Goal: Task Accomplishment & Management: Complete application form

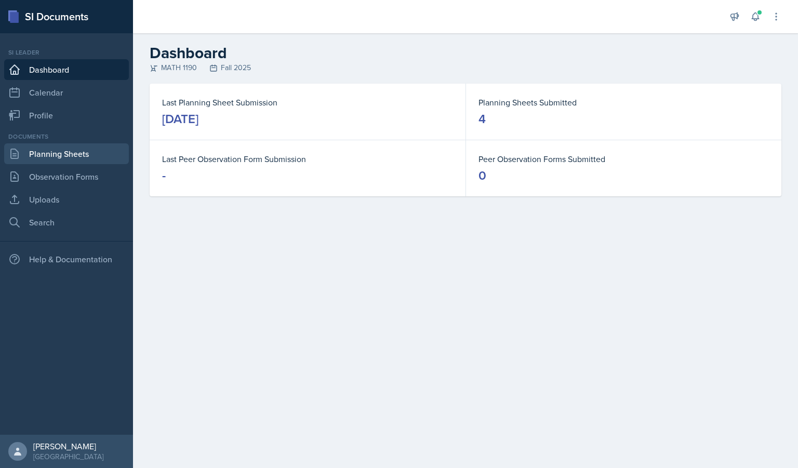
click at [54, 162] on link "Planning Sheets" at bounding box center [66, 153] width 125 height 21
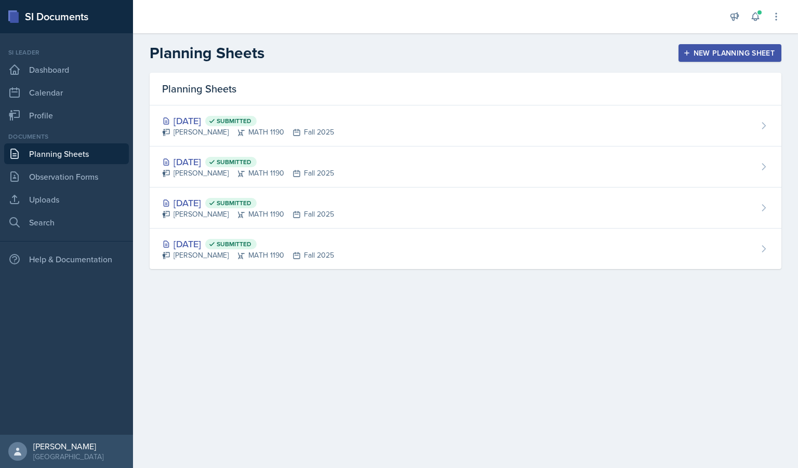
click at [748, 55] on div "New Planning Sheet" at bounding box center [730, 53] width 89 height 8
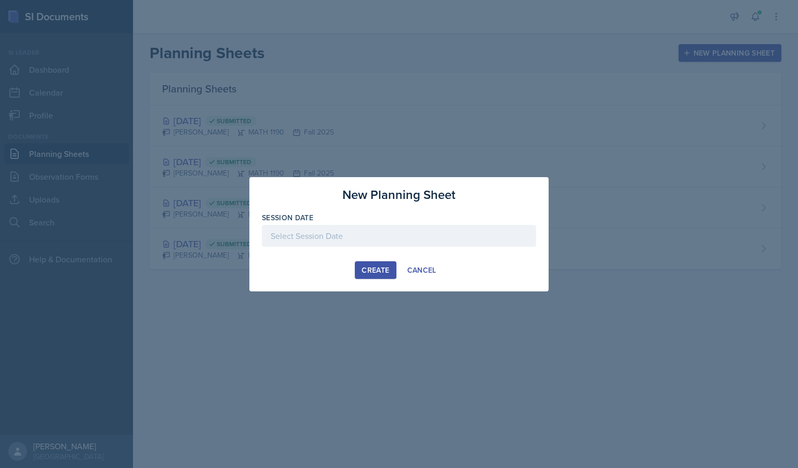
click at [363, 244] on div at bounding box center [399, 236] width 274 height 22
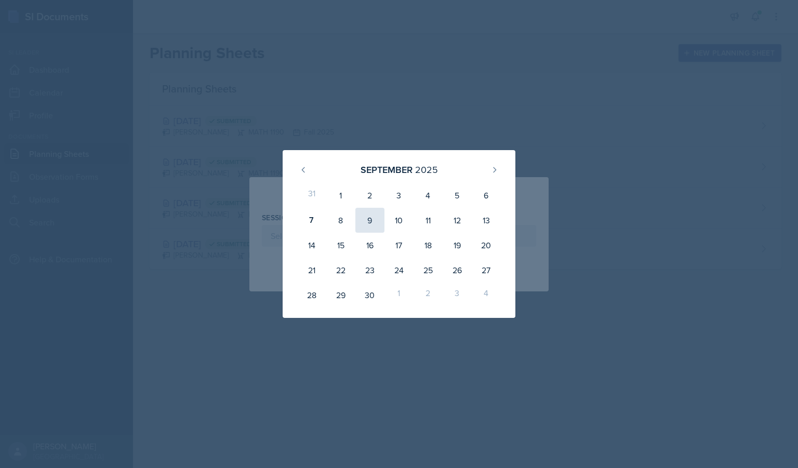
click at [364, 224] on div "9" at bounding box center [370, 220] width 29 height 25
type input "[DATE]"
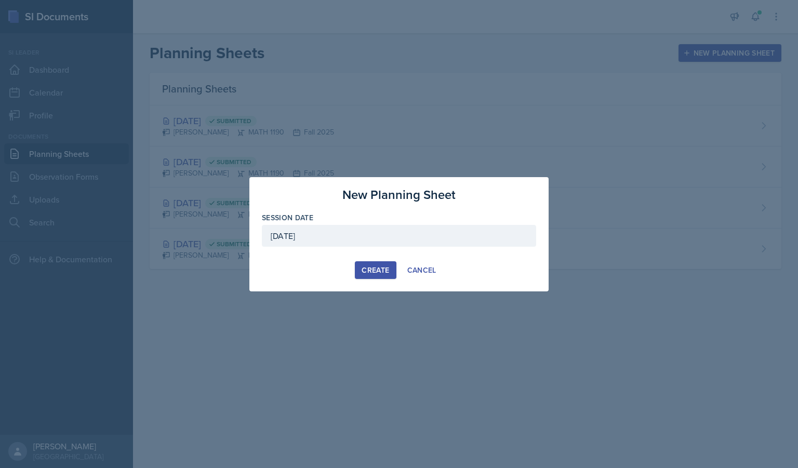
click at [377, 269] on div "Create" at bounding box center [376, 270] width 28 height 8
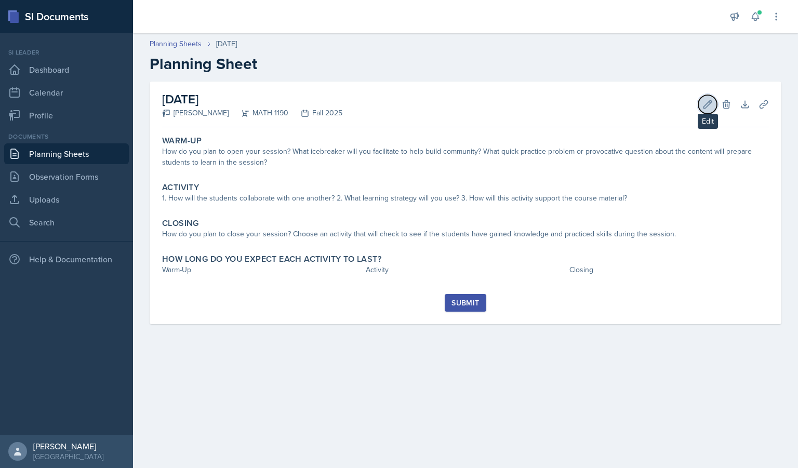
click at [708, 99] on icon at bounding box center [708, 104] width 10 height 10
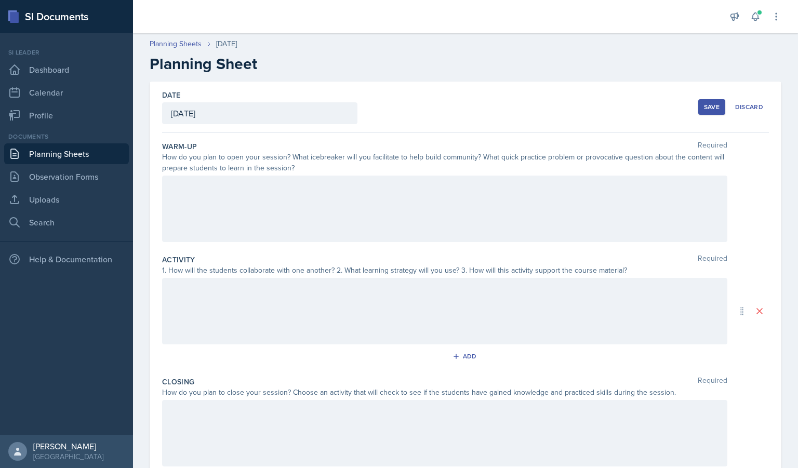
click at [273, 215] on div at bounding box center [445, 209] width 566 height 67
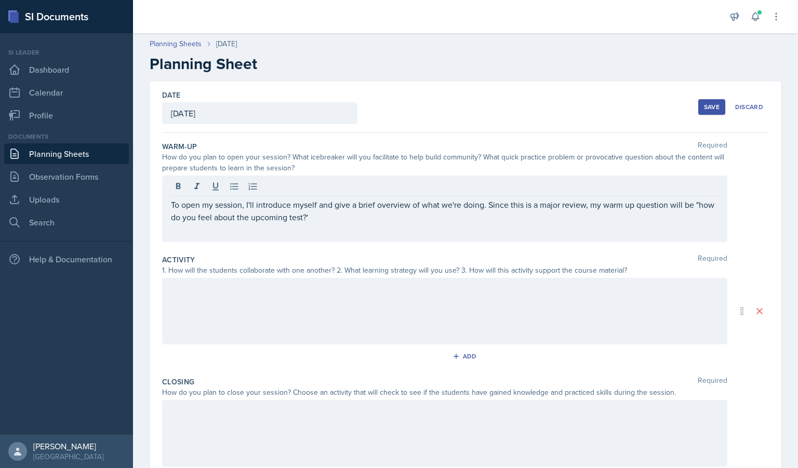
click at [277, 310] on div at bounding box center [445, 311] width 566 height 67
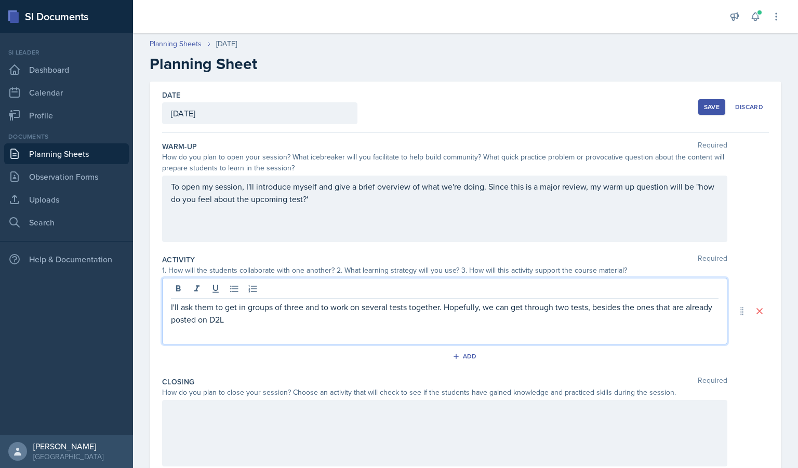
drag, startPoint x: 277, startPoint y: 310, endPoint x: 274, endPoint y: 335, distance: 25.6
drag, startPoint x: 274, startPoint y: 335, endPoint x: 554, endPoint y: 331, distance: 279.7
click at [554, 331] on div "I'll ask them to get in groups of three and to work on several tests together. …" at bounding box center [445, 311] width 566 height 67
click at [268, 318] on p "I'll ask them to get in groups of three and to work on several tests together. …" at bounding box center [445, 313] width 548 height 25
click at [428, 322] on p "I'll ask them to get in groups of three and to work on several tests together. …" at bounding box center [445, 313] width 548 height 25
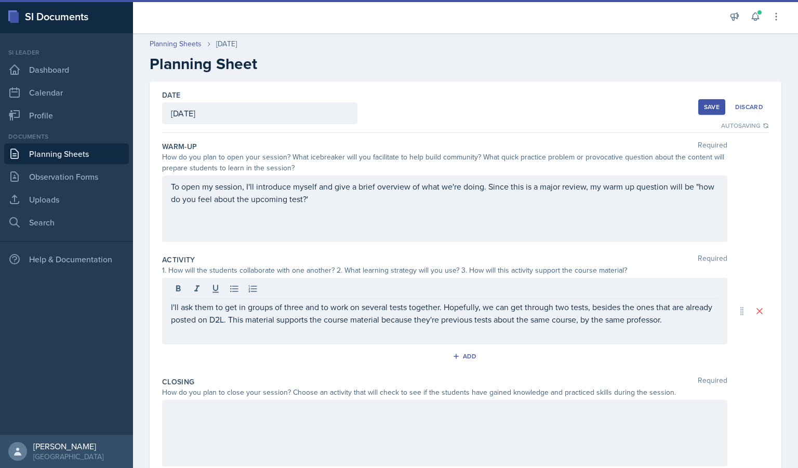
click at [703, 326] on div "I'll ask them to get in groups of three and to work on several tests together. …" at bounding box center [445, 311] width 566 height 67
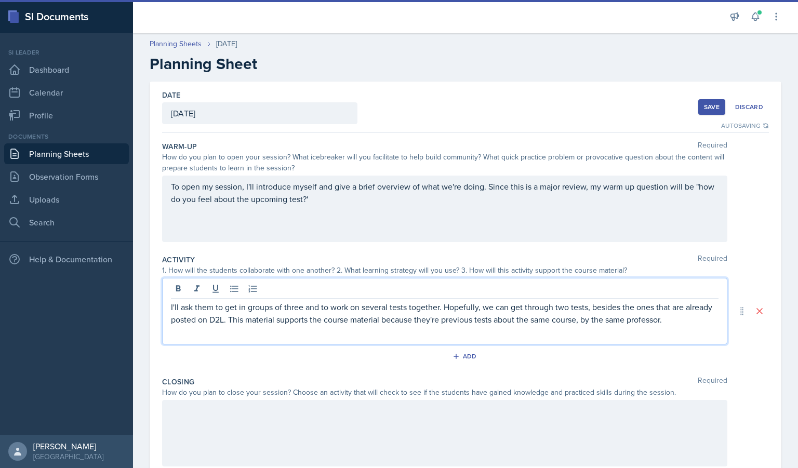
click at [701, 324] on p "I'll ask them to get in groups of three and to work on several tests together. …" at bounding box center [445, 313] width 548 height 25
click at [703, 306] on p "I'll ask them to get in groups of three and to work on several tests together. …" at bounding box center [445, 313] width 548 height 25
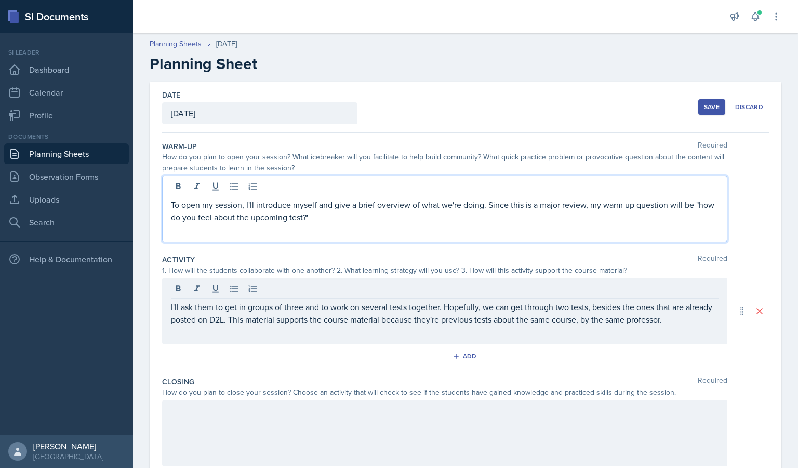
click at [488, 187] on div "To open my session, I'll introduce myself and give a brief overview of what we'…" at bounding box center [445, 209] width 566 height 67
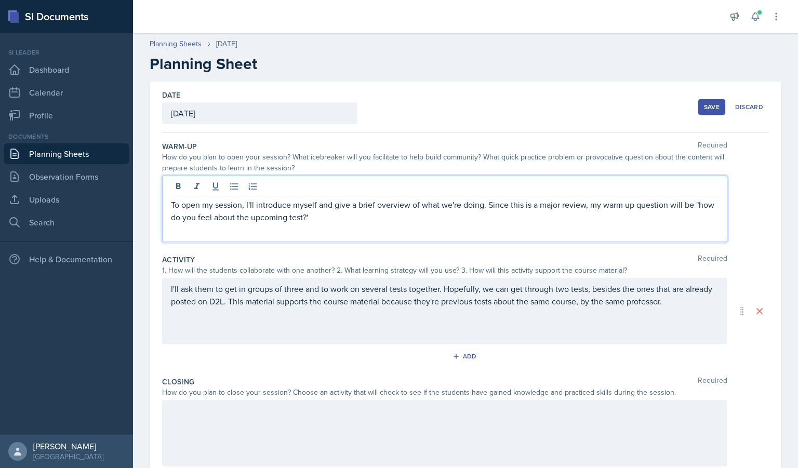
click at [696, 205] on p "To open my session, I'll introduce myself and give a brief overview of what we'…" at bounding box center [445, 211] width 548 height 25
click at [669, 209] on p "To open my session, I'll introduce myself and give a brief overview of what we'…" at bounding box center [445, 211] width 548 height 25
click at [395, 210] on p "To open my session, I'll introduce myself and give a brief overview of what we'…" at bounding box center [445, 211] width 548 height 25
click at [409, 225] on div "To open my session, I'll introduce myself and give a brief overview of what we'…" at bounding box center [445, 209] width 566 height 67
click at [402, 217] on p "To open my session, I'll introduce myself and give a brief overview of what we'…" at bounding box center [445, 211] width 548 height 25
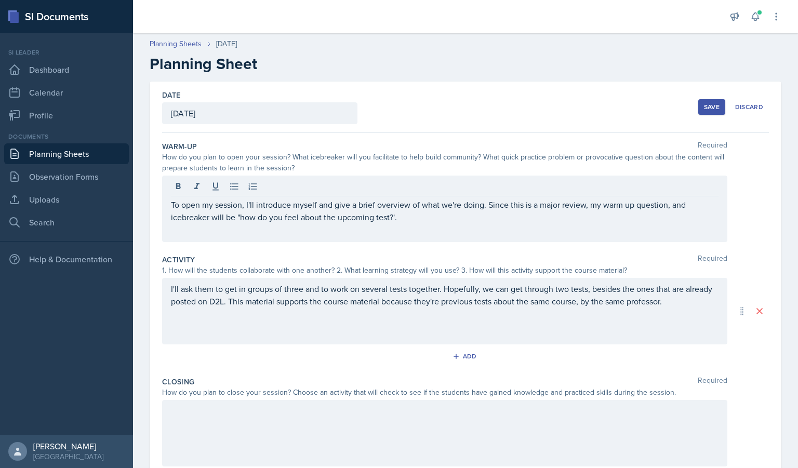
click at [520, 318] on div "I'll ask them to get in groups of three and to work on several tests together. …" at bounding box center [445, 311] width 566 height 67
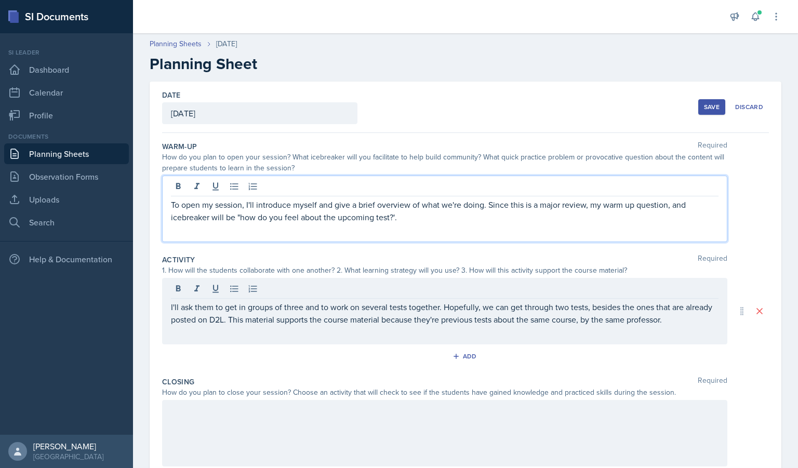
click at [396, 197] on div "To open my session, I'll introduce myself and give a brief overview of what we'…" at bounding box center [445, 209] width 566 height 67
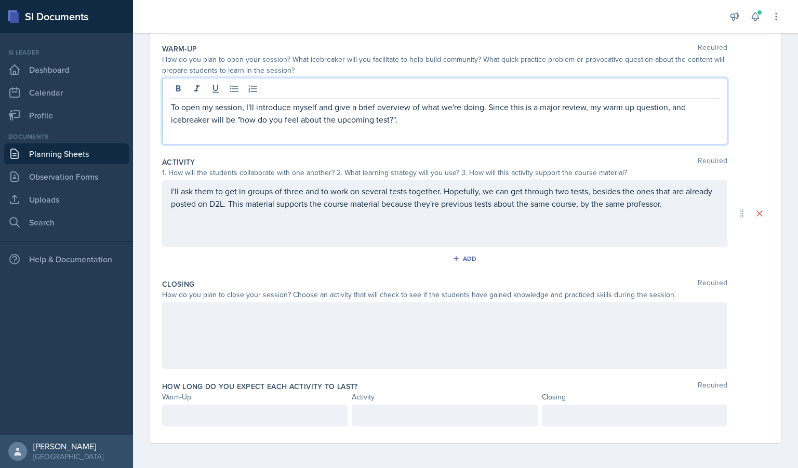
scroll to position [98, 0]
click at [285, 332] on div at bounding box center [445, 336] width 566 height 67
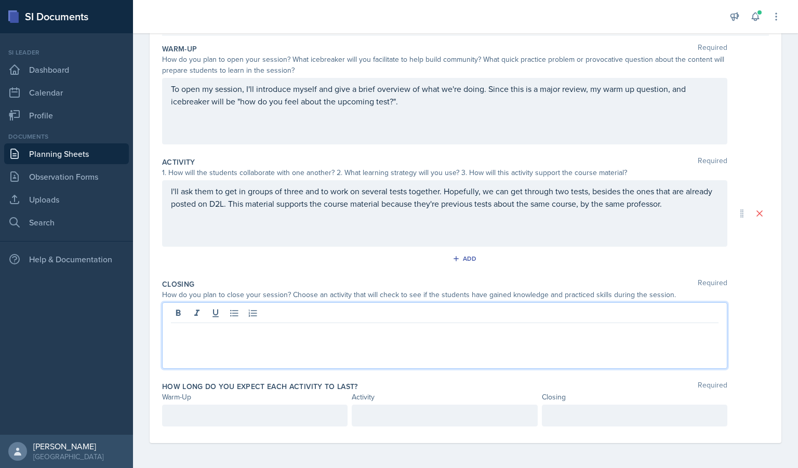
click at [701, 205] on p "I'll ask them to get in groups of three and to work on several tests together. …" at bounding box center [445, 197] width 548 height 25
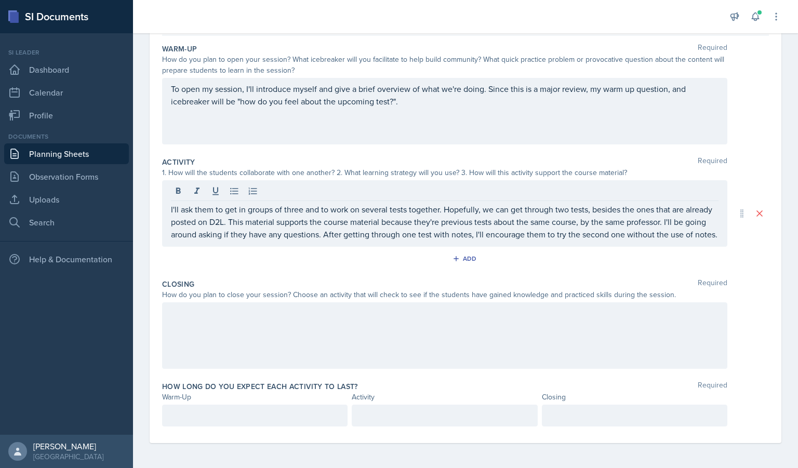
click at [267, 337] on div at bounding box center [445, 336] width 566 height 67
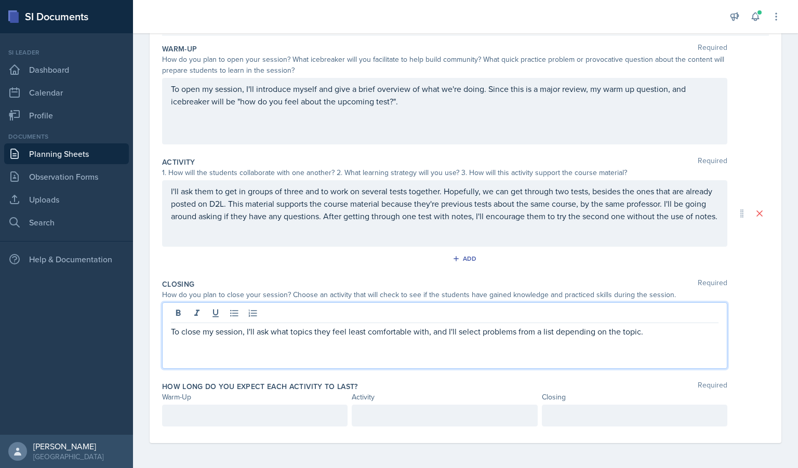
click at [558, 331] on p "To close my session, I'll ask what topics they feel least comfortable with, and…" at bounding box center [445, 331] width 548 height 12
click at [554, 332] on p "To close my session, I'll ask what topics they feel least comfortable with, and…" at bounding box center [445, 331] width 548 height 12
click at [588, 359] on div "To close my session, I'll ask what topics they feel least comfortable with, and…" at bounding box center [445, 336] width 566 height 67
click at [262, 418] on p at bounding box center [255, 416] width 168 height 12
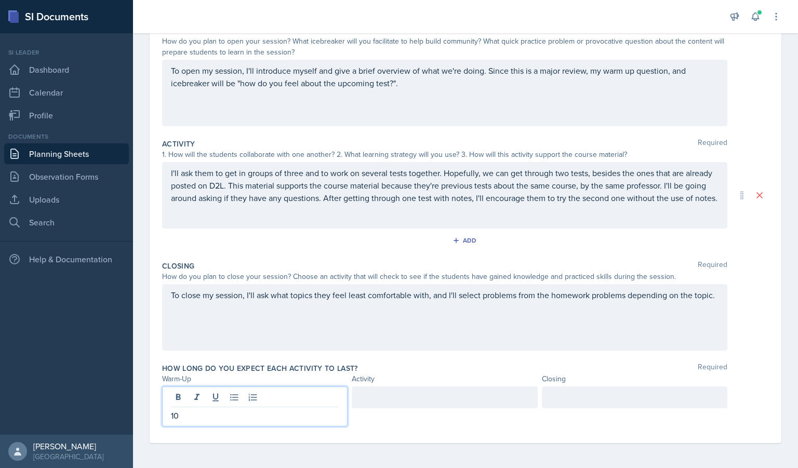
click at [388, 399] on div at bounding box center [445, 398] width 186 height 22
click at [596, 407] on div at bounding box center [635, 398] width 186 height 22
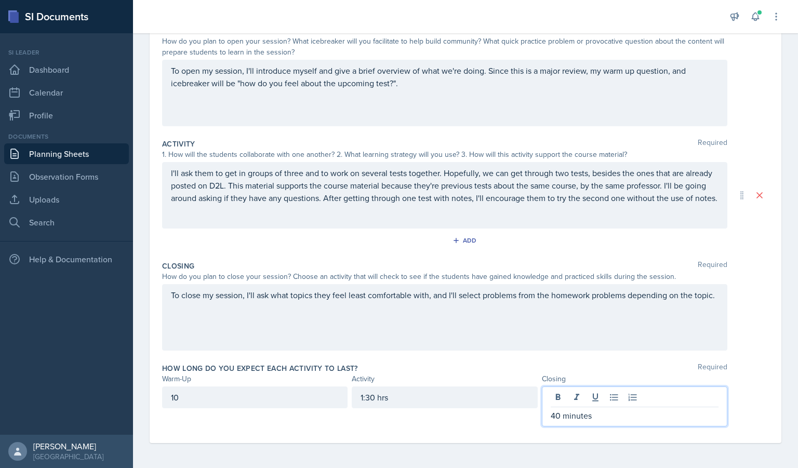
click at [371, 397] on div "1:30 hrs" at bounding box center [445, 398] width 186 height 22
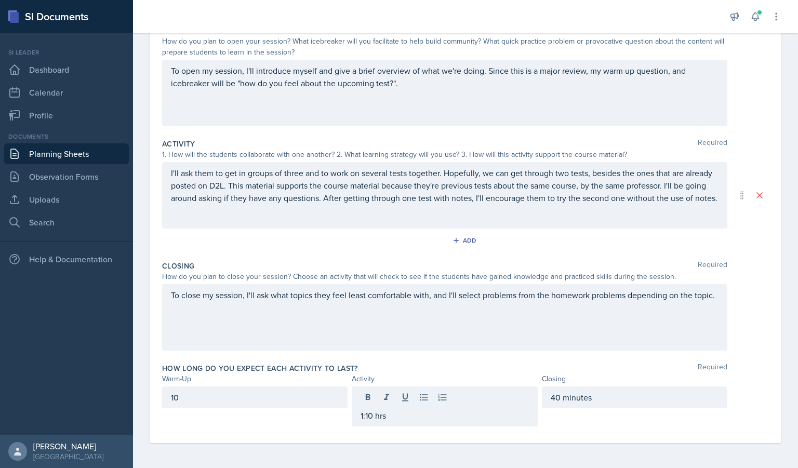
click at [416, 377] on div "Activity" at bounding box center [445, 379] width 186 height 11
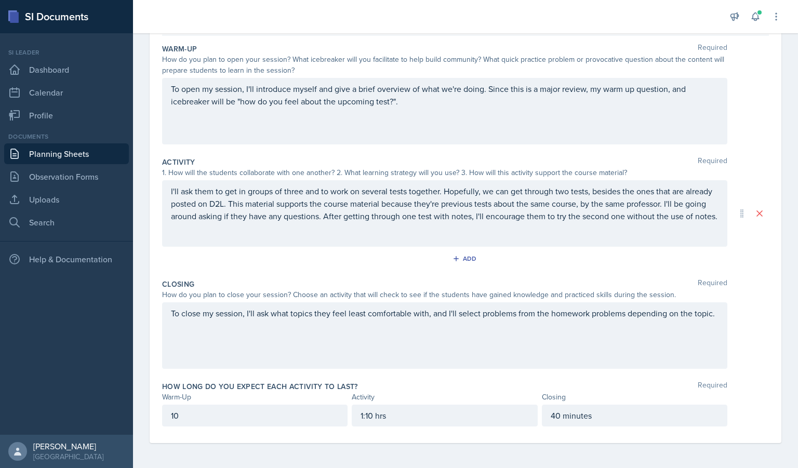
click at [624, 423] on div "40 minutes" at bounding box center [635, 416] width 186 height 22
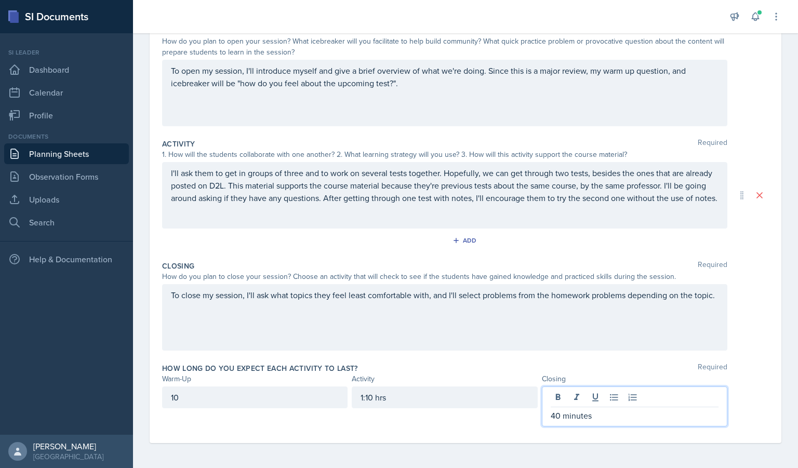
click at [294, 423] on div "10" at bounding box center [255, 407] width 186 height 40
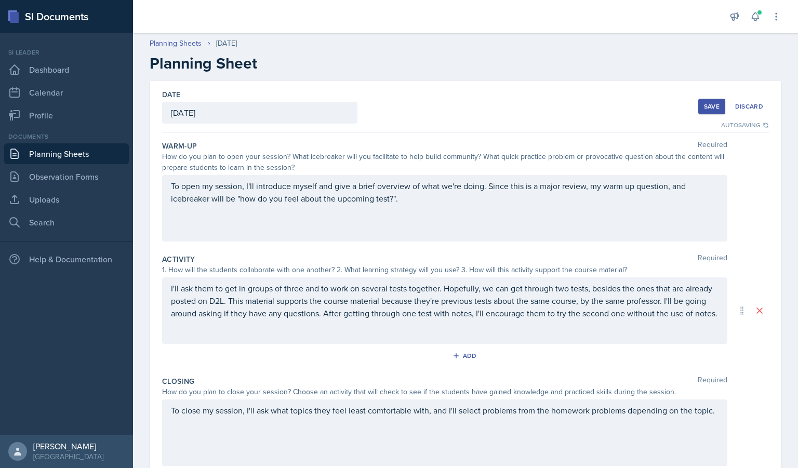
scroll to position [0, 0]
click at [700, 112] on button "Save" at bounding box center [712, 107] width 27 height 16
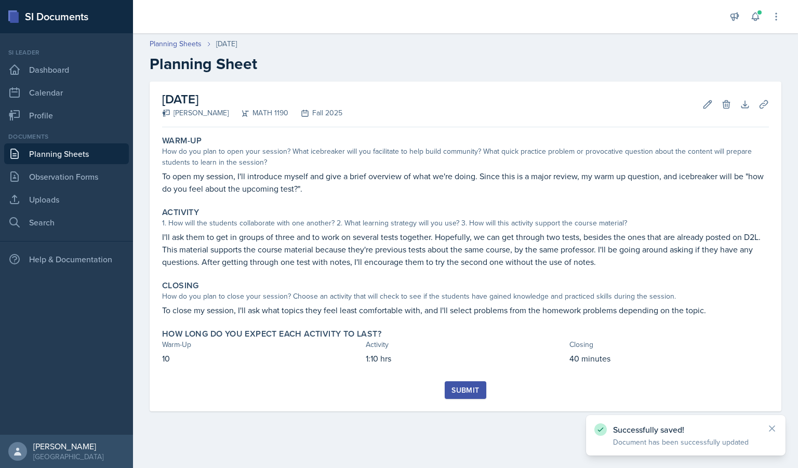
click at [467, 397] on button "Submit" at bounding box center [465, 391] width 41 height 18
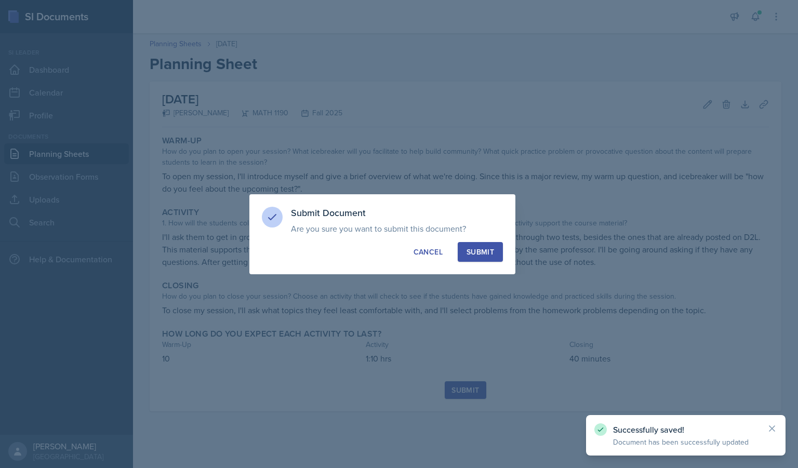
click at [485, 263] on div "Submit Document Are you sure you want to submit this document? This document wi…" at bounding box center [383, 234] width 266 height 80
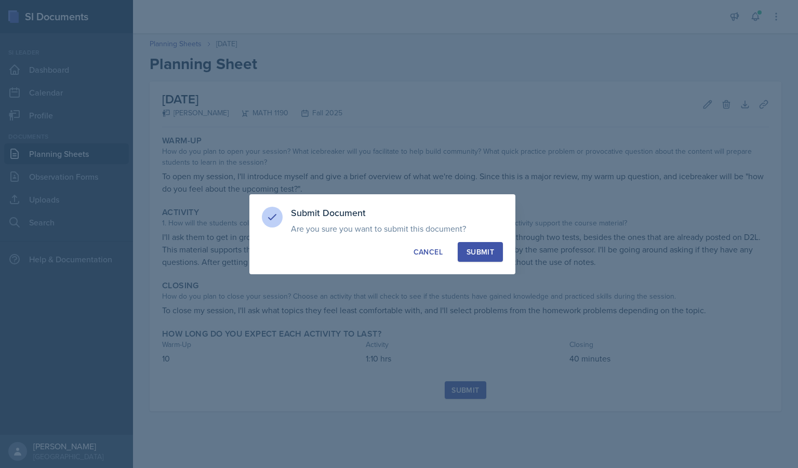
click at [479, 257] on div "Submit" at bounding box center [481, 252] width 28 height 10
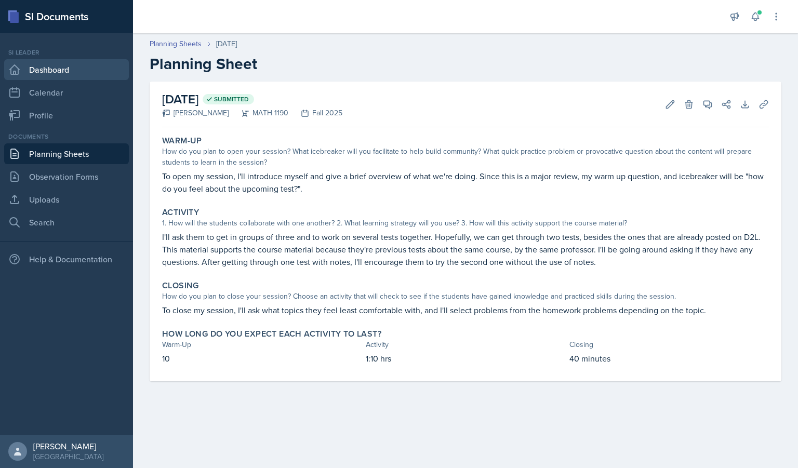
click at [59, 62] on link "Dashboard" at bounding box center [66, 69] width 125 height 21
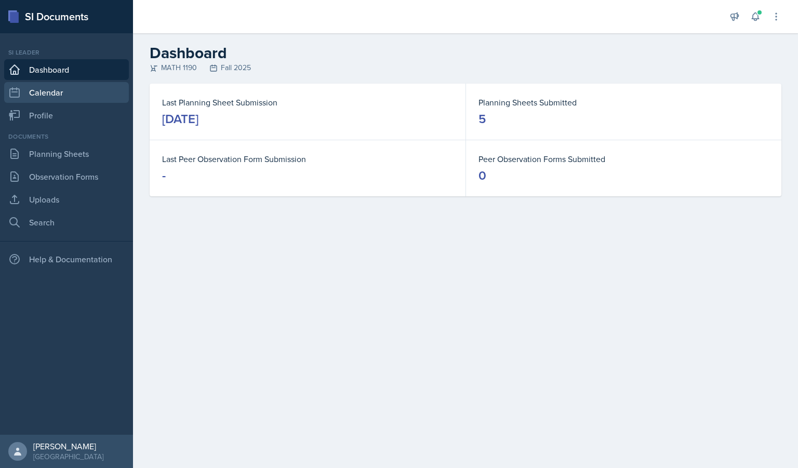
click at [48, 94] on link "Calendar" at bounding box center [66, 92] width 125 height 21
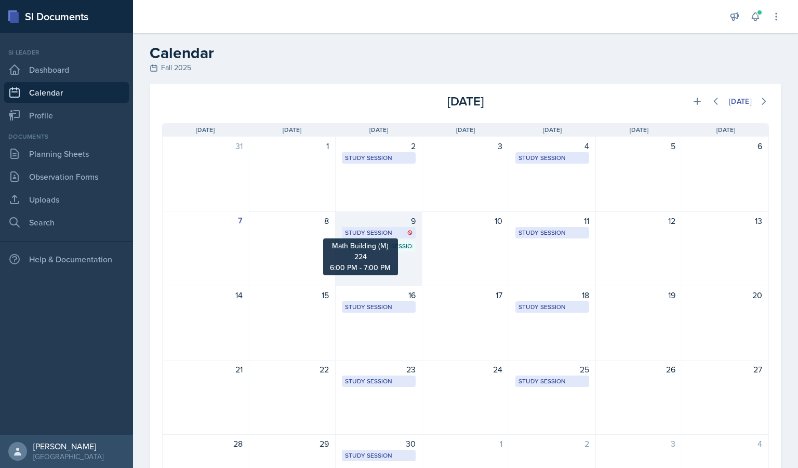
click at [385, 231] on div "Study Session" at bounding box center [379, 232] width 68 height 9
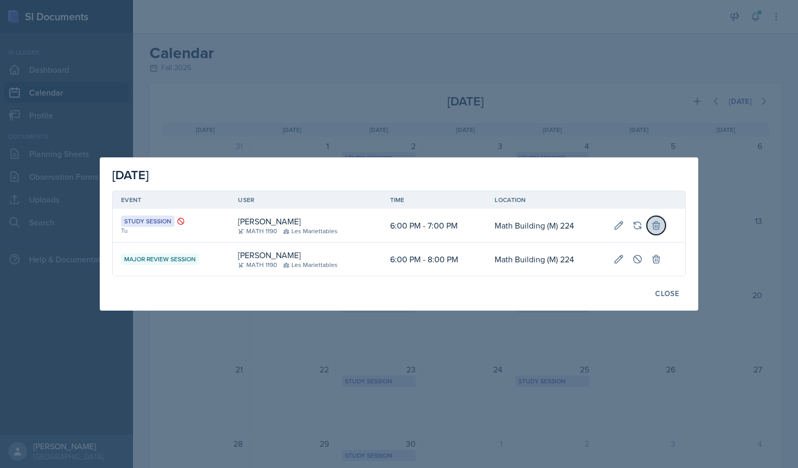
click at [657, 229] on icon at bounding box center [656, 225] width 10 height 10
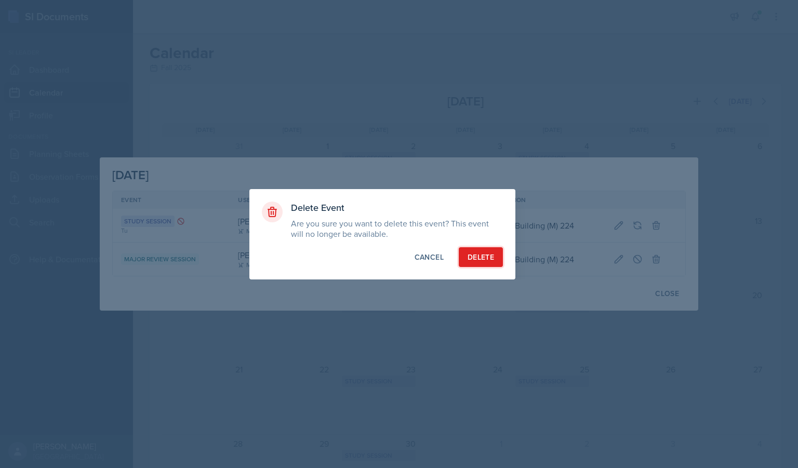
drag, startPoint x: 479, startPoint y: 254, endPoint x: 525, endPoint y: 216, distance: 60.2
click at [525, 216] on div "Delete Event Are you sure you want to delete this event? This event will no lon…" at bounding box center [399, 234] width 299 height 90
click at [425, 255] on div "Cancel" at bounding box center [429, 257] width 29 height 10
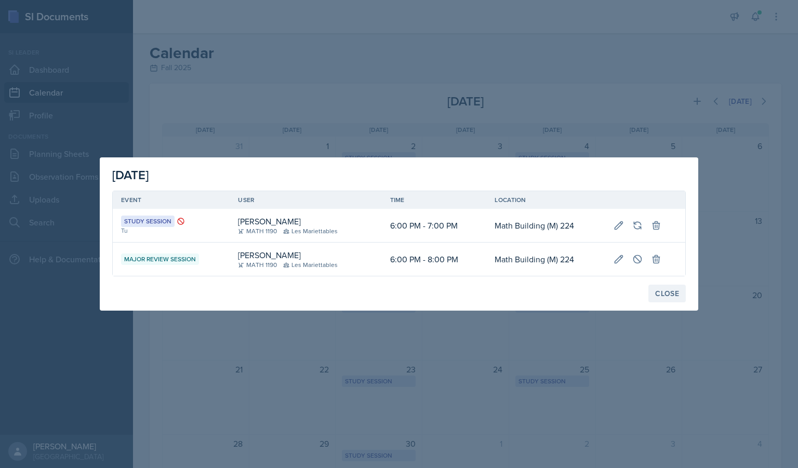
click at [672, 292] on div "Close" at bounding box center [668, 294] width 24 height 8
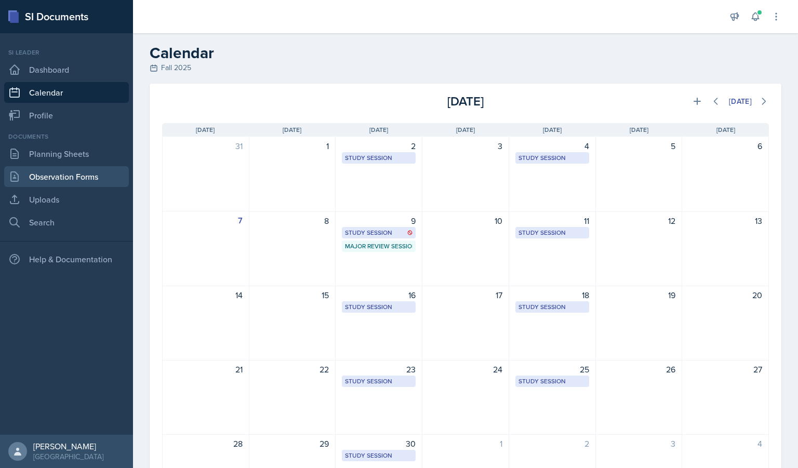
click at [79, 181] on link "Observation Forms" at bounding box center [66, 176] width 125 height 21
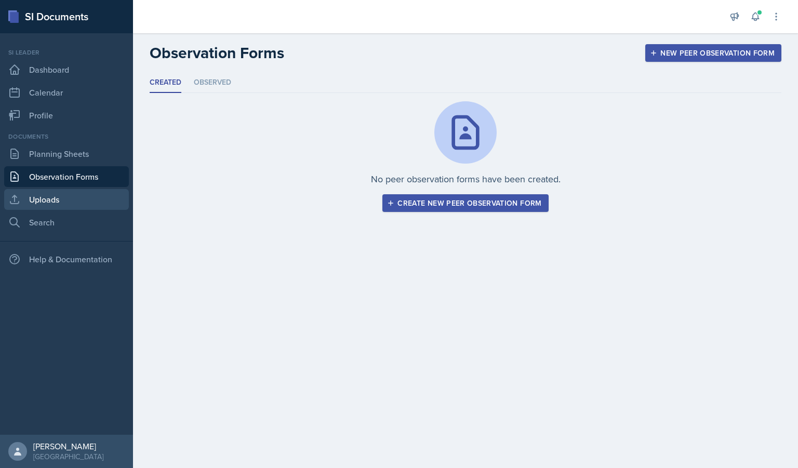
click at [62, 203] on link "Uploads" at bounding box center [66, 199] width 125 height 21
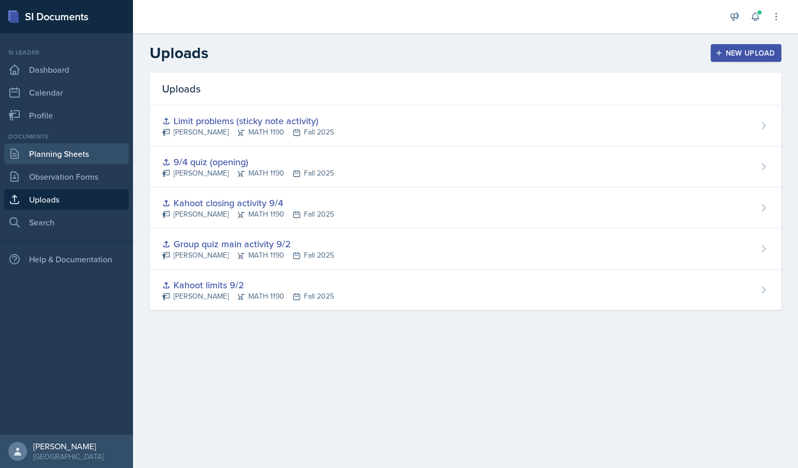
click at [72, 151] on link "Planning Sheets" at bounding box center [66, 153] width 125 height 21
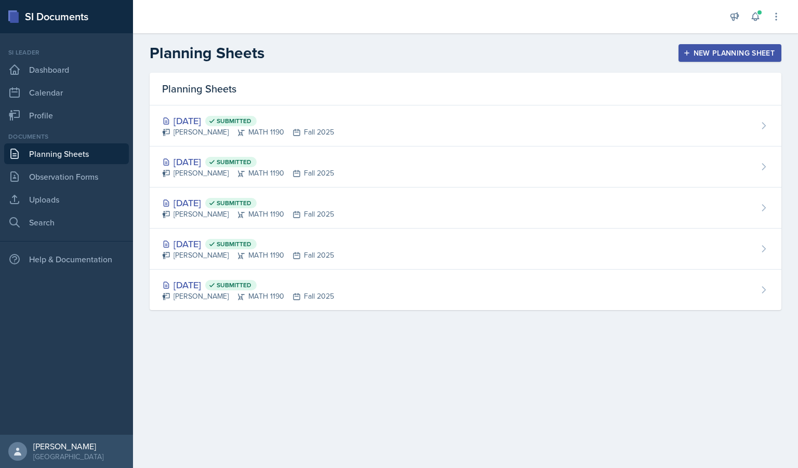
click at [708, 54] on div "New Planning Sheet" at bounding box center [730, 53] width 89 height 8
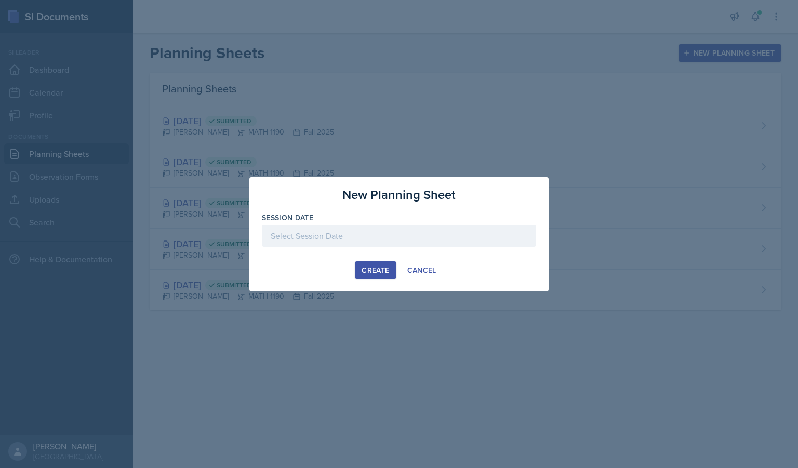
click at [353, 227] on div at bounding box center [399, 236] width 274 height 22
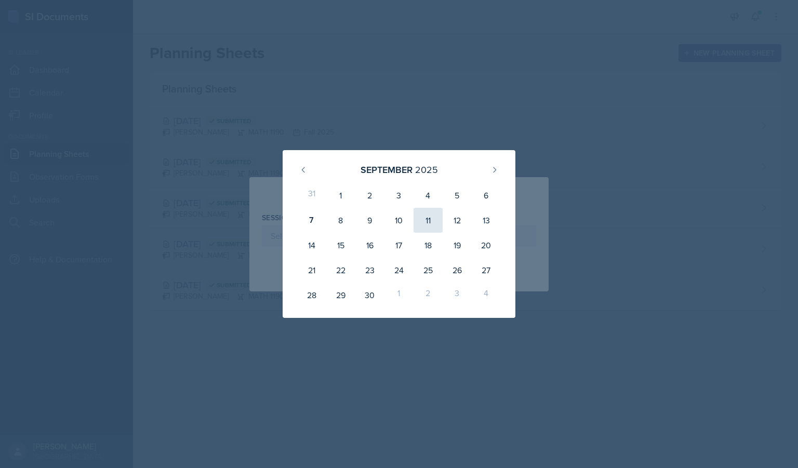
click at [426, 225] on div "11" at bounding box center [428, 220] width 29 height 25
type input "[DATE]"
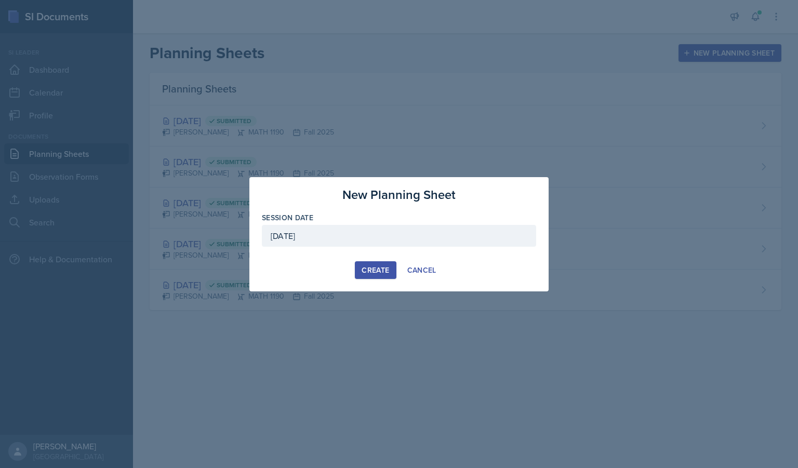
click at [375, 266] on div "Create" at bounding box center [376, 270] width 28 height 8
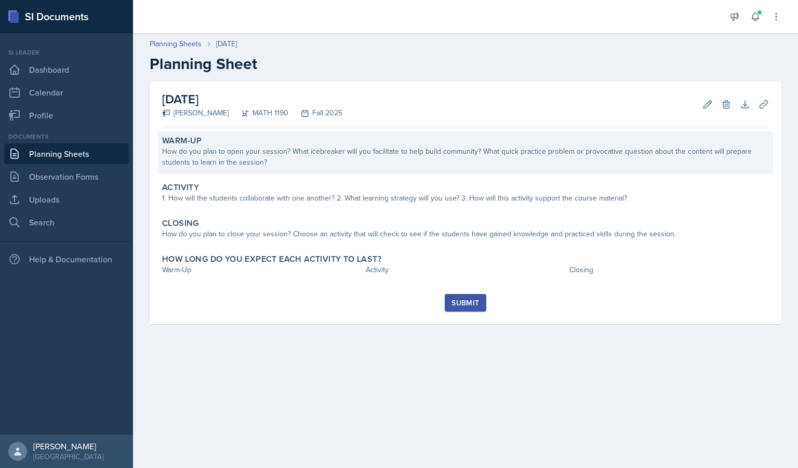
click at [277, 162] on div "How do you plan to open your session? What icebreaker will you facilitate to he…" at bounding box center [465, 157] width 607 height 22
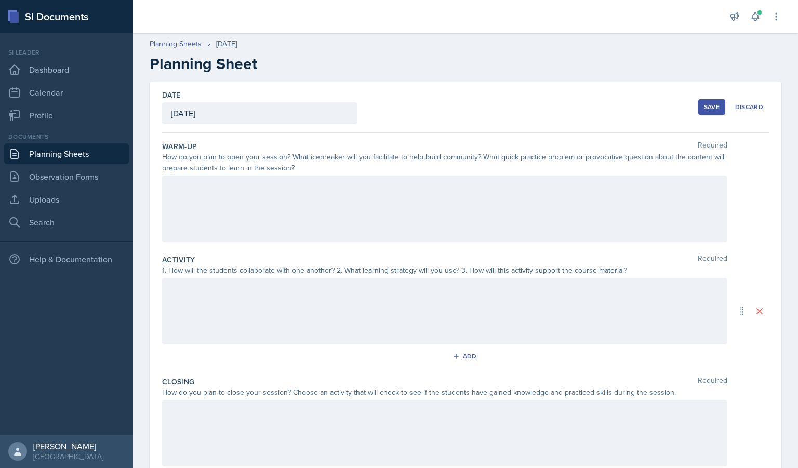
click at [396, 204] on div at bounding box center [445, 209] width 566 height 67
click at [322, 315] on div at bounding box center [445, 311] width 566 height 67
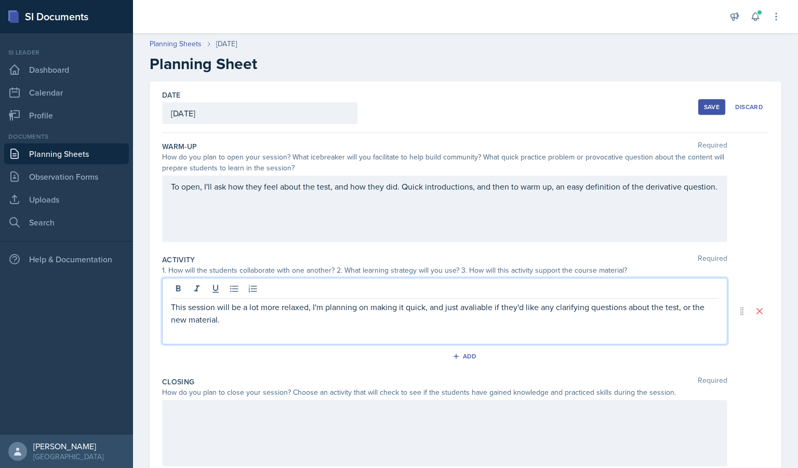
click at [481, 311] on p "This session will be a lot more relaxed, I'm planning on making it quick, and j…" at bounding box center [445, 313] width 548 height 25
click at [462, 308] on p "This session will be a lot more relaxed, I'm planning on making it quick, and j…" at bounding box center [445, 313] width 548 height 25
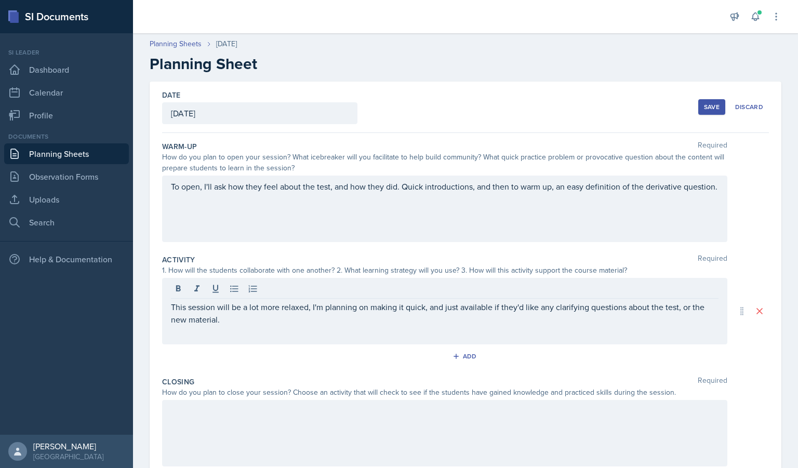
click at [474, 327] on div "This session will be a lot more relaxed, I'm planning on making it quick, and j…" at bounding box center [445, 311] width 566 height 67
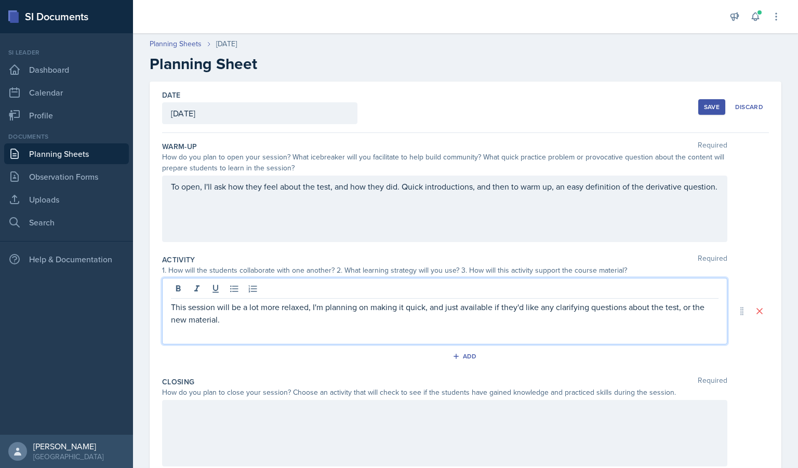
click at [257, 322] on p "This session will be a lot more relaxed, I'm planning on making it quick, and j…" at bounding box center [445, 313] width 548 height 25
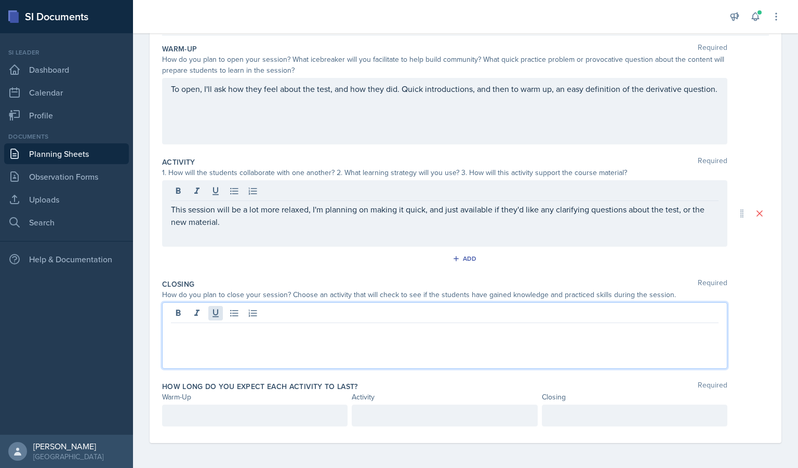
drag, startPoint x: 259, startPoint y: 322, endPoint x: 213, endPoint y: 316, distance: 46.1
click at [213, 316] on div at bounding box center [445, 336] width 566 height 67
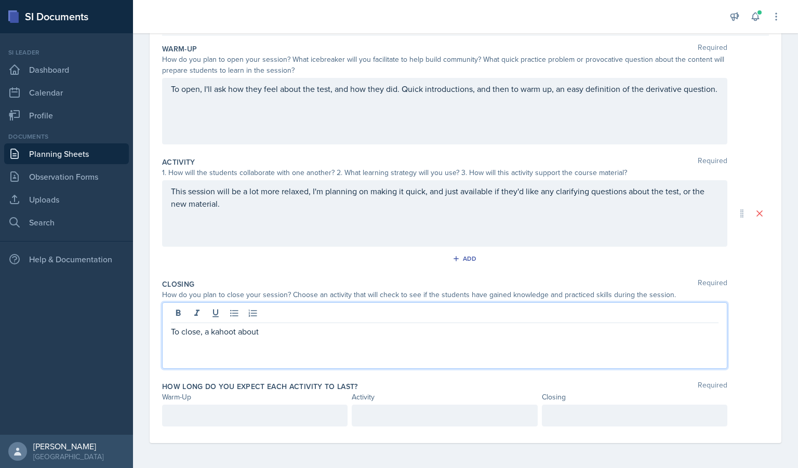
click at [219, 330] on p "To close, a kahoot about" at bounding box center [445, 331] width 548 height 12
click at [402, 333] on p "To close, a Kahoot about" at bounding box center [445, 331] width 548 height 12
click at [305, 332] on p "To close, a Kahoot about factorization maybe, since I notice that's something a…" at bounding box center [445, 331] width 548 height 12
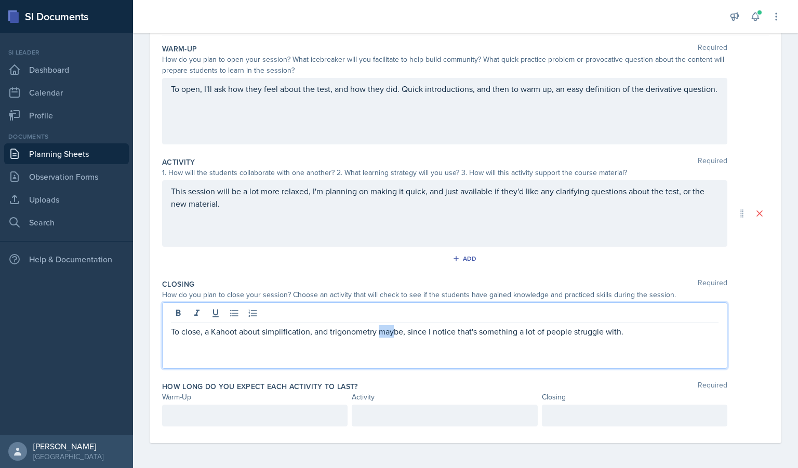
drag, startPoint x: 395, startPoint y: 332, endPoint x: 381, endPoint y: 334, distance: 14.1
click at [381, 334] on p "To close, a Kahoot about simplification, and trigonometry maybe, since I notice…" at bounding box center [445, 331] width 548 height 12
click at [311, 334] on p "To close, a Kahoot about simplification, and trigonometry, since I notice that'…" at bounding box center [445, 331] width 548 height 12
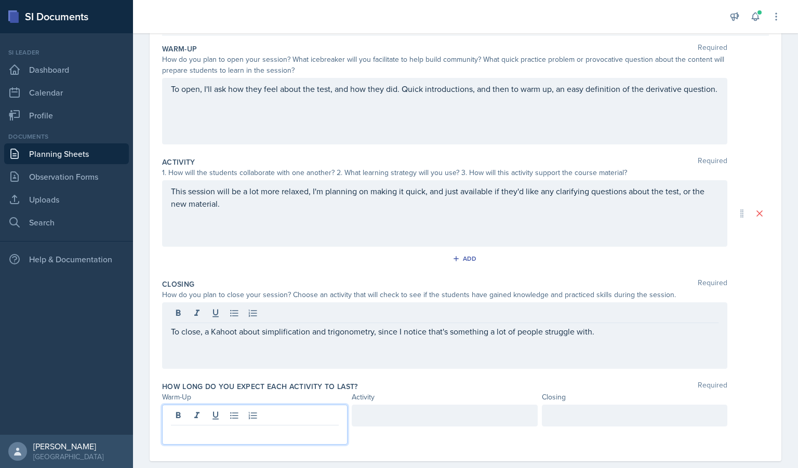
click at [240, 410] on div at bounding box center [255, 425] width 186 height 40
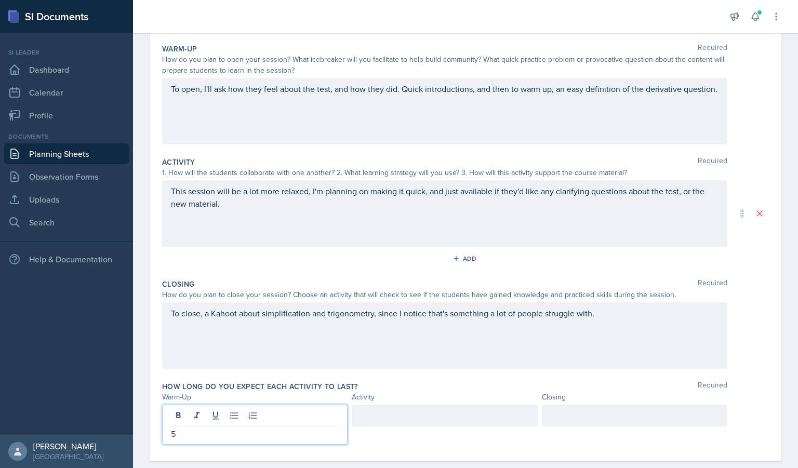
click at [399, 413] on div at bounding box center [445, 416] width 186 height 22
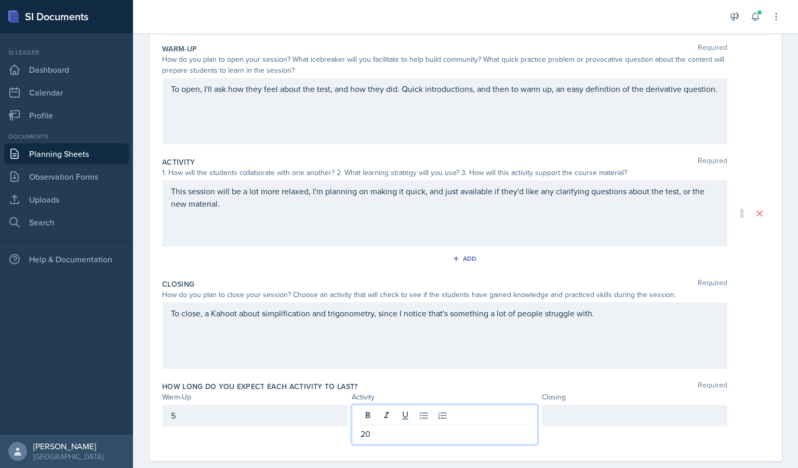
click at [571, 414] on div at bounding box center [635, 416] width 186 height 22
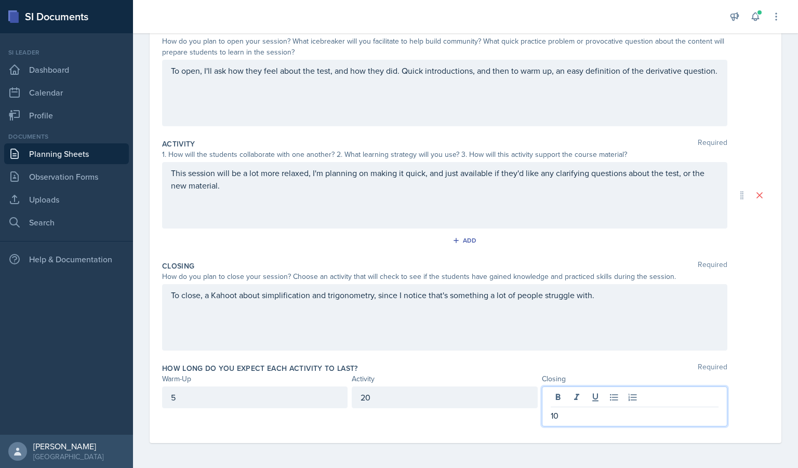
scroll to position [0, 0]
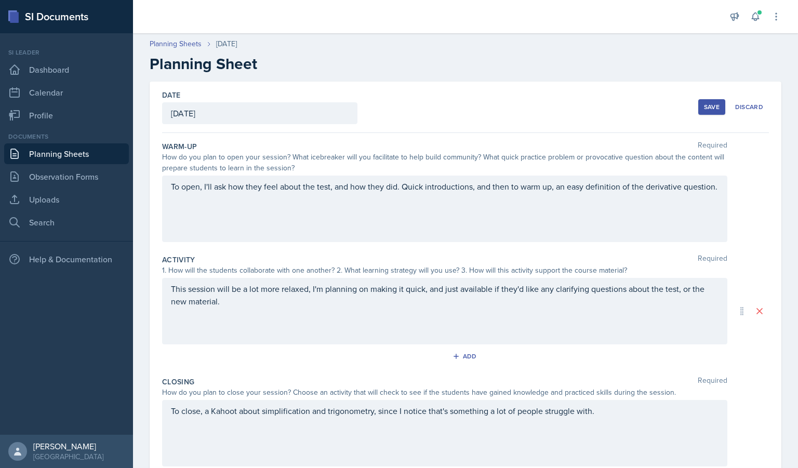
click at [704, 104] on div "Save" at bounding box center [712, 107] width 16 height 8
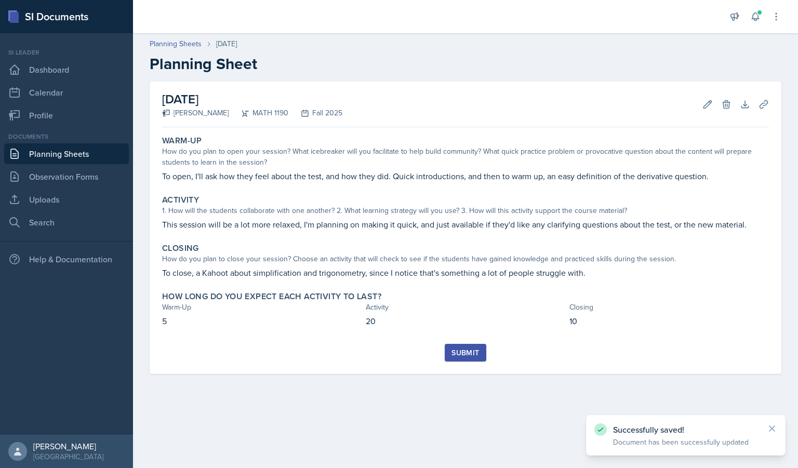
click at [469, 353] on div "Submit" at bounding box center [466, 353] width 28 height 8
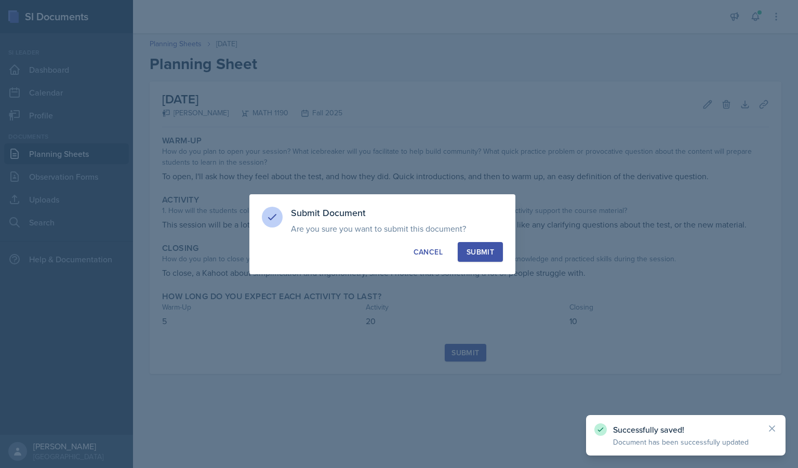
click at [481, 255] on div "Submit" at bounding box center [481, 252] width 28 height 10
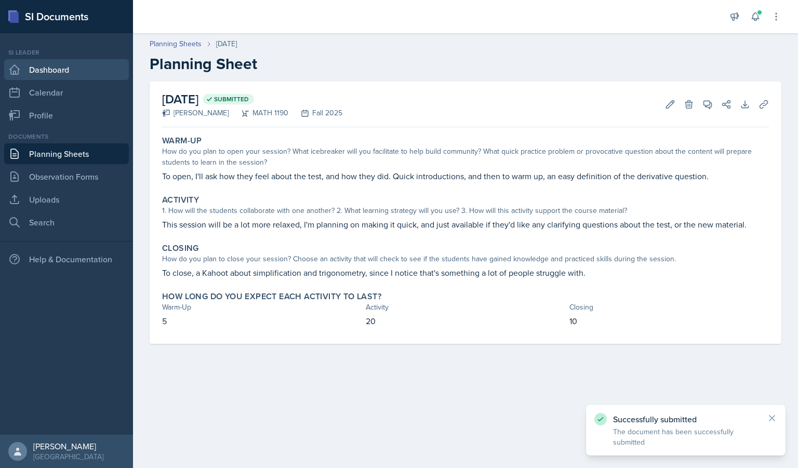
click at [43, 69] on link "Dashboard" at bounding box center [66, 69] width 125 height 21
